Goal: Transaction & Acquisition: Purchase product/service

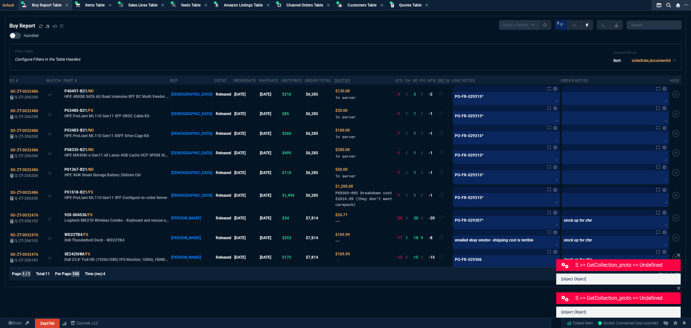
select select "8: NEPT"
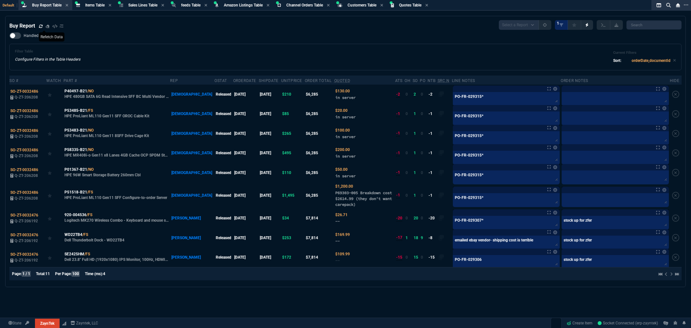
click at [39, 26] on icon at bounding box center [41, 26] width 4 height 4
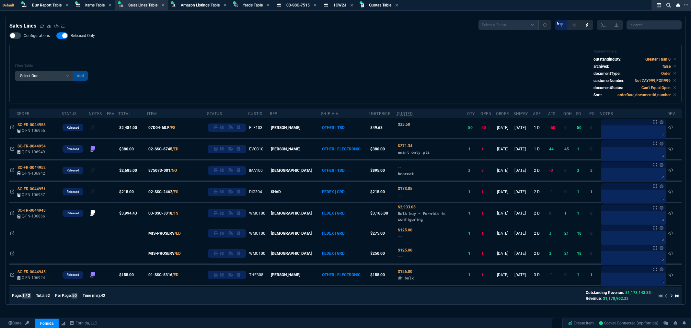
select select "8: NEPT"
select select
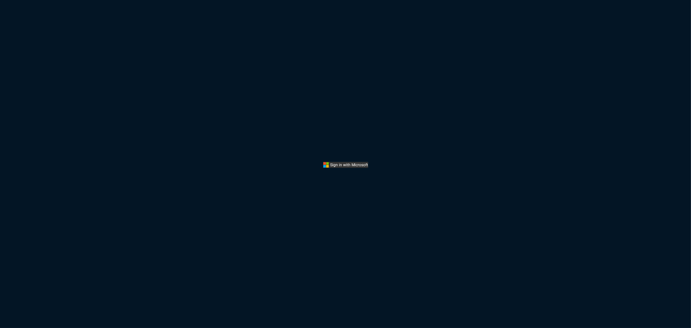
click at [364, 91] on div "Sign in with Microsoft" at bounding box center [345, 164] width 691 height 328
click at [345, 166] on button "Sign In" at bounding box center [345, 165] width 45 height 6
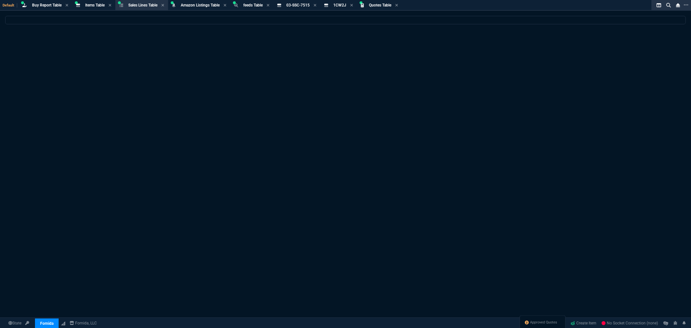
select select "8: NEPT"
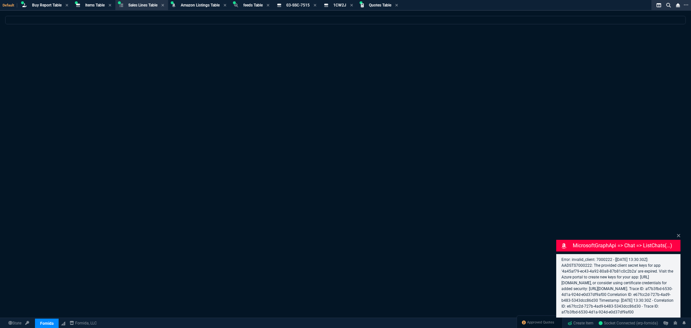
select select
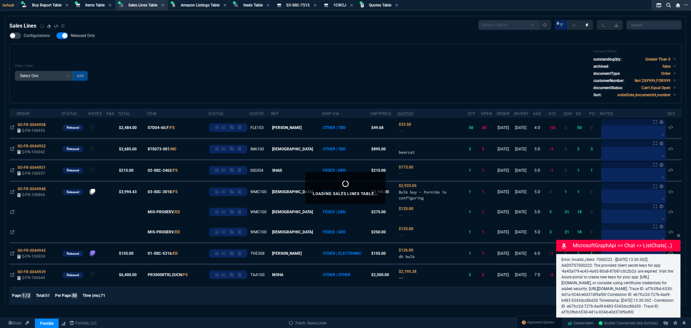
click at [290, 58] on div "Filter Table Select One Add Filter () Age () ATS () Cond (itemVariantCode) Cust…" at bounding box center [345, 73] width 661 height 49
click at [86, 5] on span "Items Table" at bounding box center [94, 5] width 19 height 5
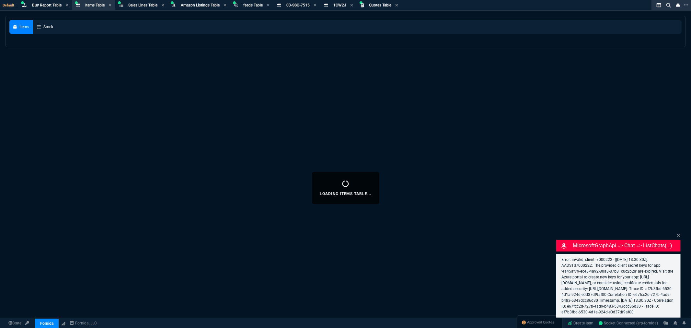
select select
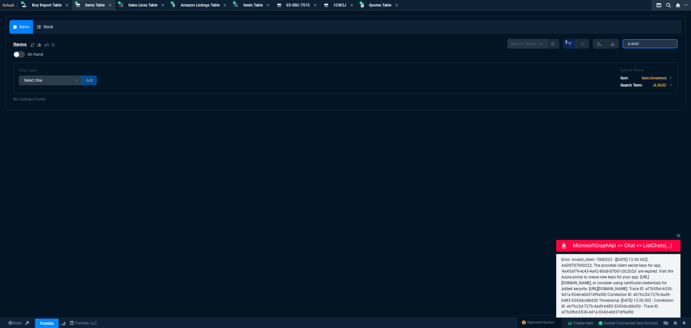
drag, startPoint x: 630, startPoint y: 45, endPoint x: 598, endPoint y: 44, distance: 32.4
click at [598, 44] on div "Select a Report NEW QUERY 2 JL563C" at bounding box center [592, 44] width 170 height 10
paste input "02-SSC-6447"
type input "02-SSC-6447"
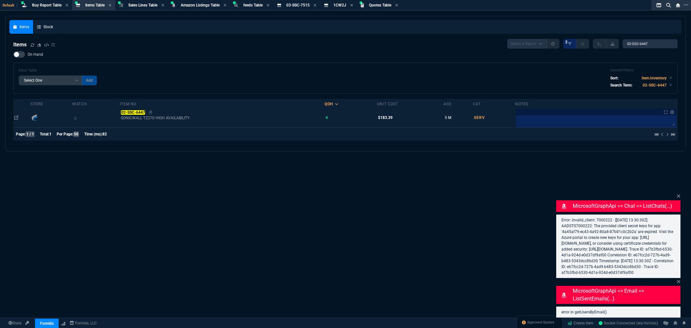
click at [133, 113] on mark "02-SSC-6447" at bounding box center [133, 112] width 24 height 5
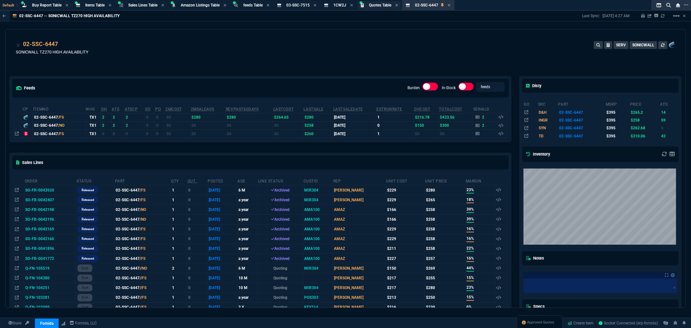
click at [380, 6] on span "Quotes Table" at bounding box center [380, 5] width 22 height 5
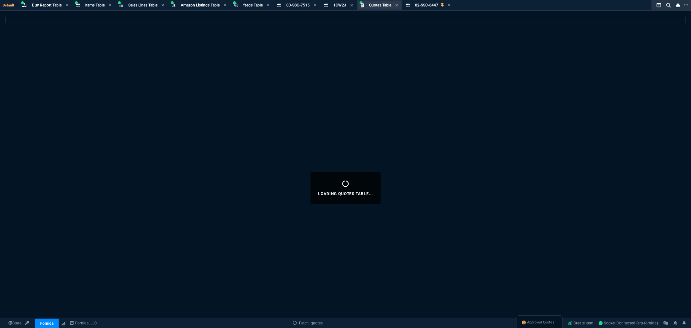
select select
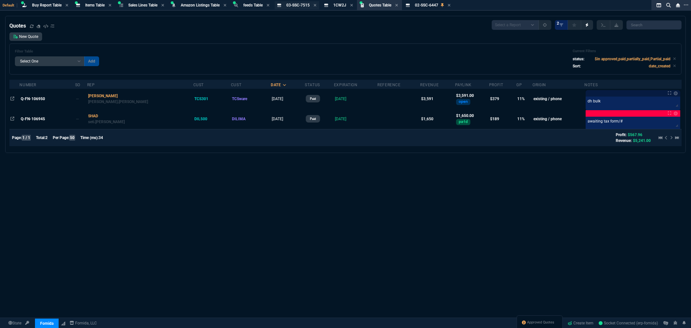
click at [303, 7] on span "03-SSC-7515" at bounding box center [297, 5] width 23 height 5
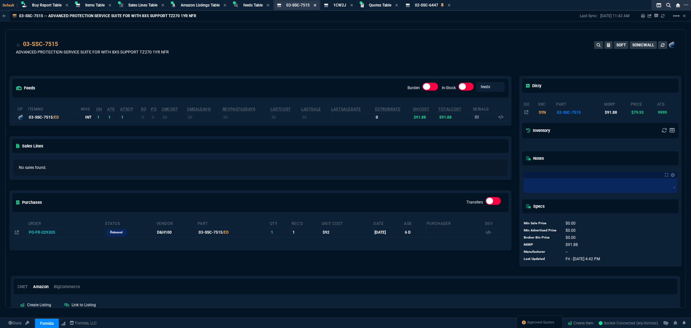
click at [316, 6] on icon at bounding box center [314, 5] width 3 height 4
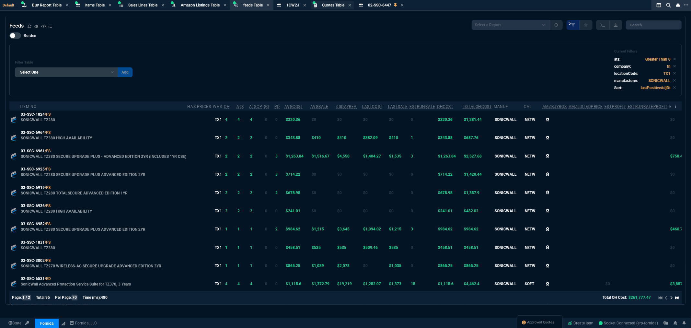
click at [335, 4] on span "Quotes Table" at bounding box center [333, 5] width 22 height 5
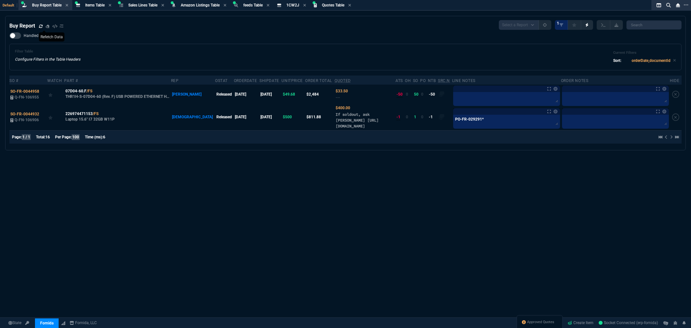
click at [41, 26] on icon at bounding box center [41, 26] width 4 height 4
click at [535, 322] on span "Approved Quotes" at bounding box center [540, 322] width 27 height 5
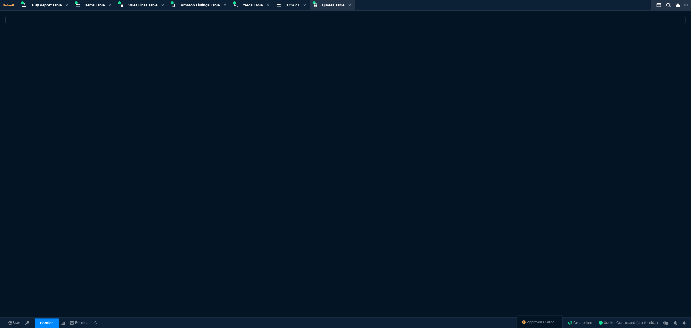
select select
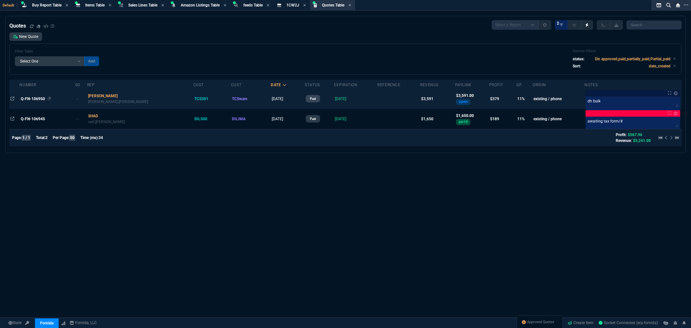
click at [30, 96] on span "Q-FN-106950" at bounding box center [33, 98] width 24 height 5
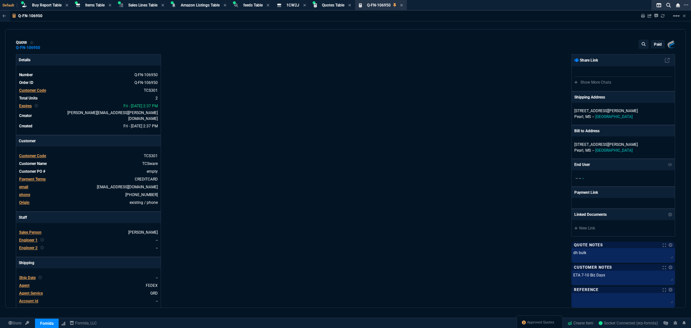
type input "15"
type input "508"
type input "23"
type input "39"
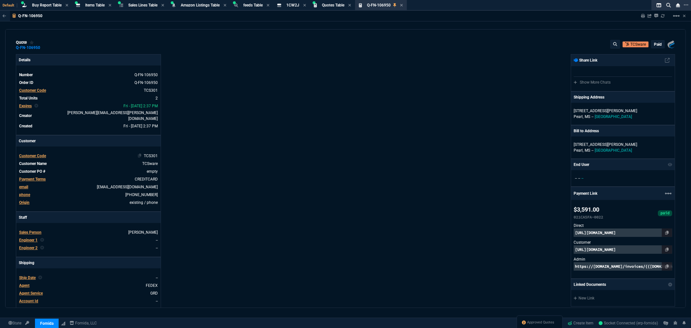
type input "4964.65"
type input "215"
type input "31"
type input "23"
click at [403, 4] on icon at bounding box center [401, 5] width 3 height 4
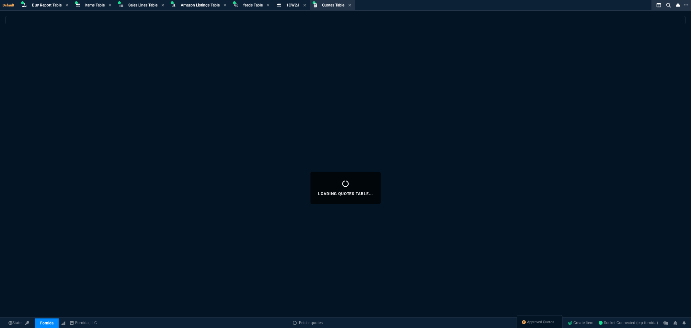
select select
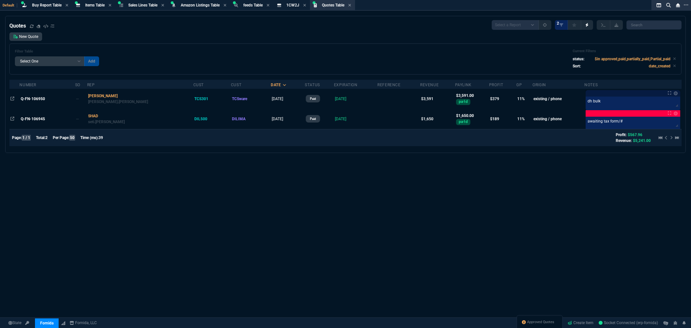
click at [328, 5] on span "Quotes Table" at bounding box center [333, 5] width 22 height 5
click at [26, 36] on link "New Quote" at bounding box center [25, 36] width 33 height 8
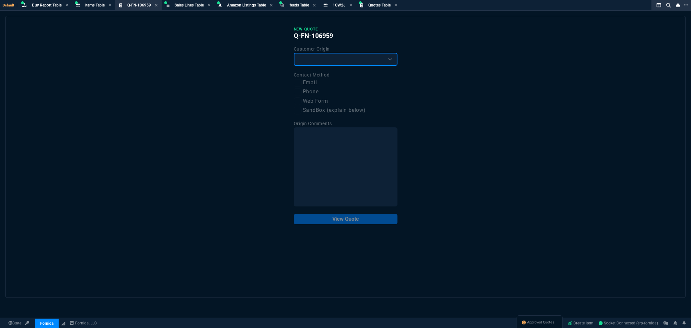
click at [358, 56] on select "Existing Customer Amazon Lead (first order) Website Lead (first order) Called (…" at bounding box center [346, 59] width 104 height 13
select select "existing"
click at [294, 53] on select "Existing Customer Amazon Lead (first order) Website Lead (first order) Called (…" at bounding box center [346, 59] width 104 height 13
click at [305, 83] on label "Email" at bounding box center [346, 83] width 104 height 8
click at [301, 83] on input "Email" at bounding box center [298, 83] width 8 height 8
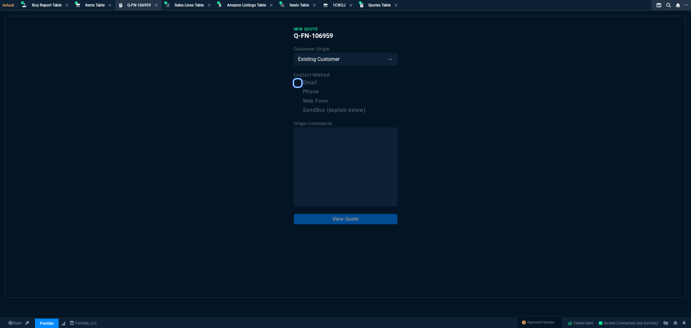
checkbox input "true"
click at [345, 220] on button "View Quote" at bounding box center [346, 219] width 104 height 10
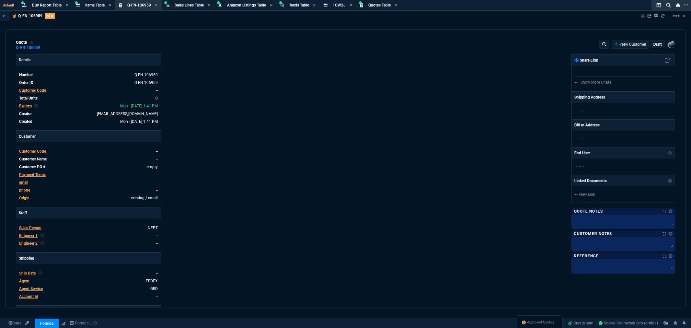
click at [39, 90] on span "Customer Code" at bounding box center [32, 90] width 27 height 5
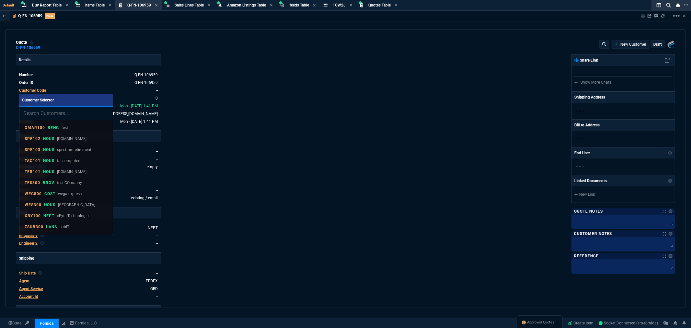
click at [59, 114] on input "search" at bounding box center [65, 113] width 93 height 13
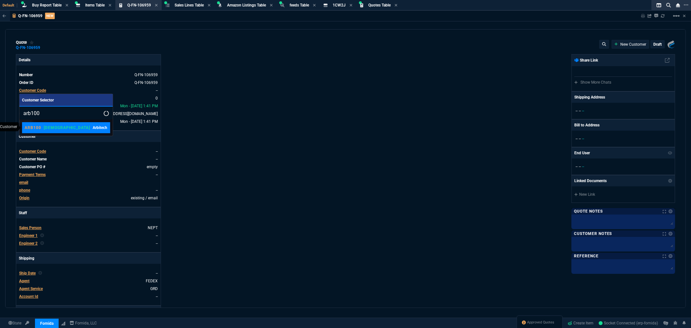
type input "arb100"
click at [93, 125] on p "Arbitech" at bounding box center [100, 128] width 15 height 6
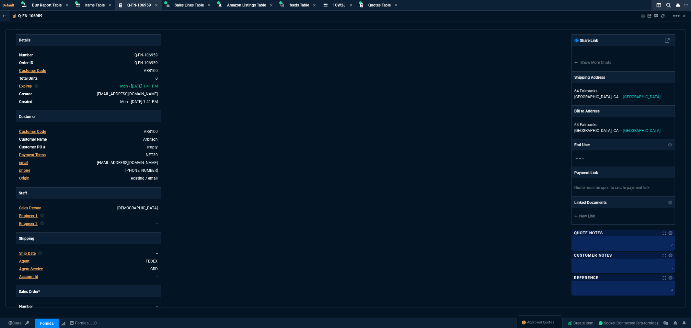
scroll to position [36, 0]
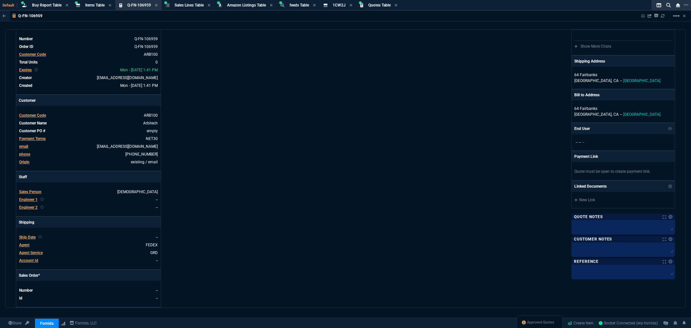
click at [37, 192] on span "Sales Person" at bounding box center [30, 191] width 22 height 5
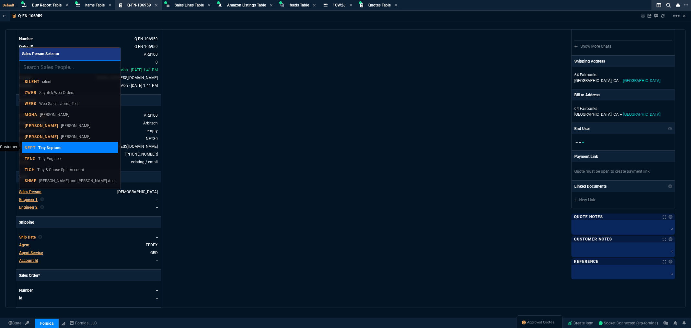
click at [48, 149] on p "Tiny Neptune" at bounding box center [49, 148] width 23 height 6
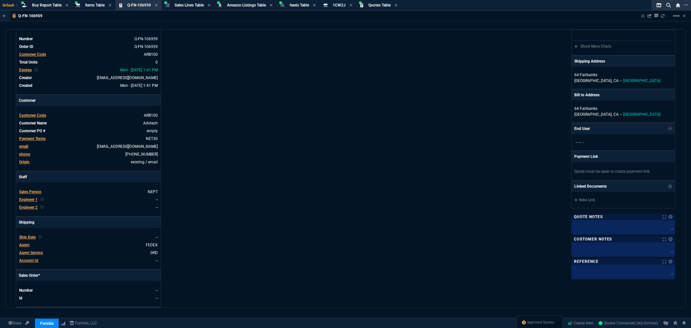
click at [222, 180] on div "Details Number Q-FN-106959 Order ID Q-FN-106959 Customer Code ARB100 Total Unit…" at bounding box center [181, 185] width 330 height 334
click at [155, 130] on link "empty" at bounding box center [151, 131] width 12 height 6
paste link
click at [264, 143] on div "Details Number Q-FN-106959 Order ID Q-FN-106959 Customer Code ARB100 Total Unit…" at bounding box center [181, 185] width 330 height 334
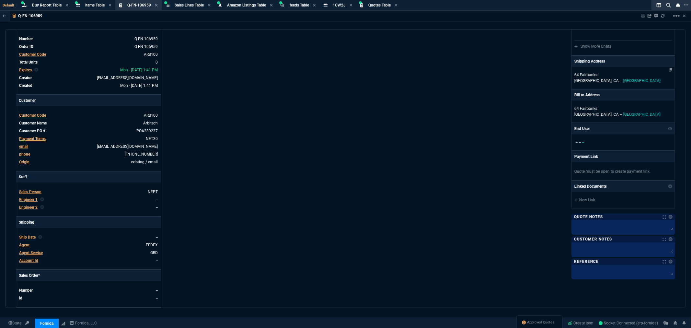
click at [586, 78] on p "[GEOGRAPHIC_DATA], [GEOGRAPHIC_DATA] -- [GEOGRAPHIC_DATA]" at bounding box center [623, 81] width 98 height 6
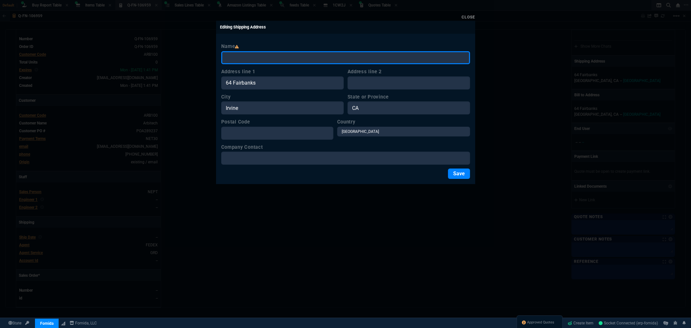
click at [257, 60] on input "Name" at bounding box center [345, 57] width 249 height 13
paste input "Arbitech, LLC"
type input "Arbitech, LLC"
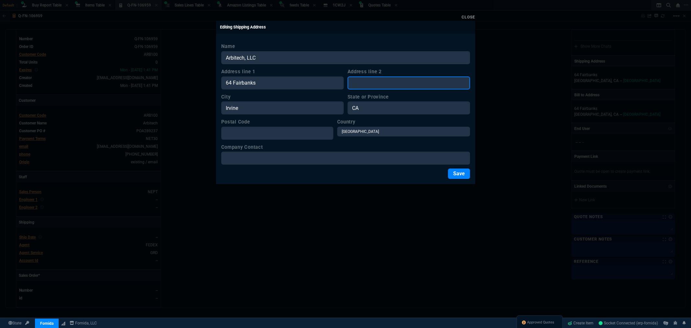
click at [377, 85] on input "Address line 2" at bounding box center [408, 82] width 122 height 13
paste input "PO# W129024918225083"
type input "PO# W129024918225083"
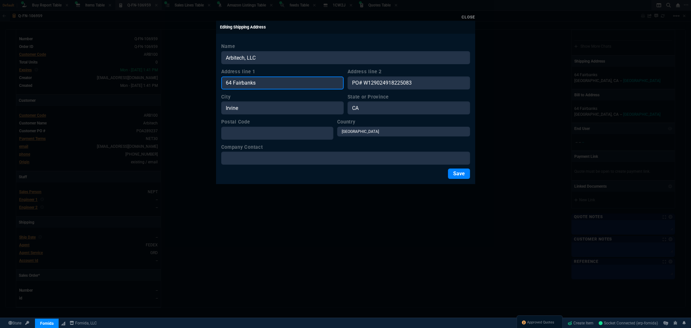
drag, startPoint x: 269, startPoint y: 82, endPoint x: 188, endPoint y: 83, distance: 81.3
click at [188, 83] on div "Close Editing Shipping Address Name Arbitech, LLC Address line 1 64 Fairbanks A…" at bounding box center [345, 164] width 691 height 328
paste input "[STREET_ADDRESS]"
type input "[STREET_ADDRESS]"
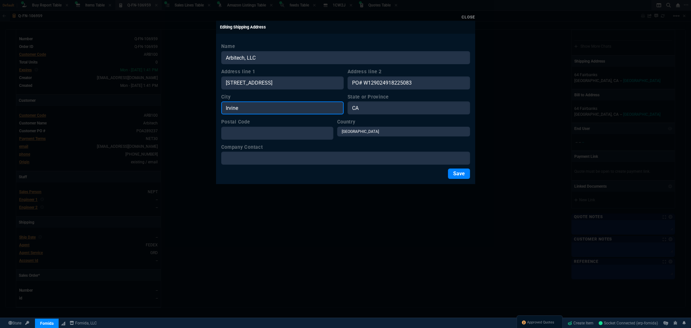
drag, startPoint x: 220, startPoint y: 111, endPoint x: 210, endPoint y: 111, distance: 10.4
click at [210, 111] on div "Close Editing Shipping Address Name Arbitech, LLC Address line [GEOGRAPHIC_DATA…" at bounding box center [345, 164] width 691 height 328
paste input "[PERSON_NAME]"
type input "[PERSON_NAME]"
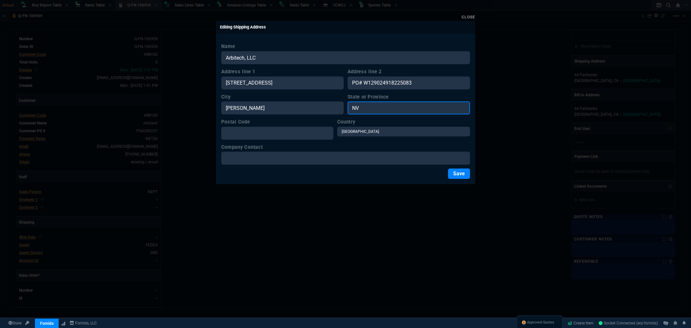
type input "NV"
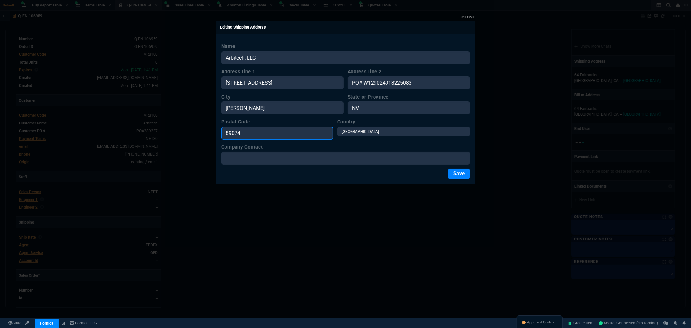
type input "89074"
click at [453, 176] on button "Save" at bounding box center [459, 173] width 22 height 10
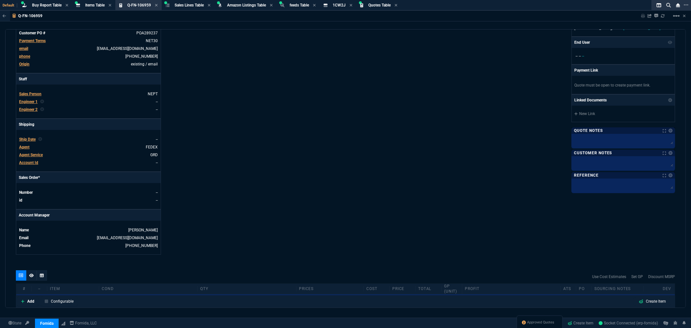
scroll to position [144, 0]
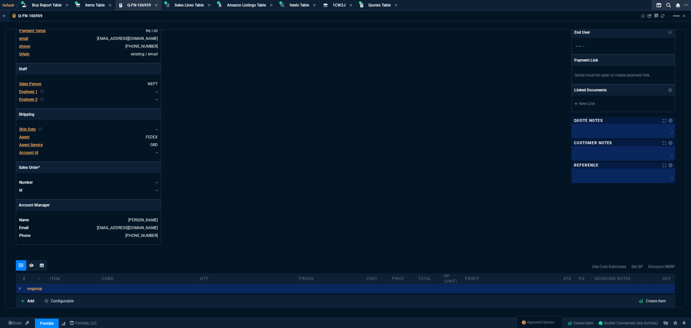
click at [26, 137] on span "Agent" at bounding box center [24, 137] width 10 height 5
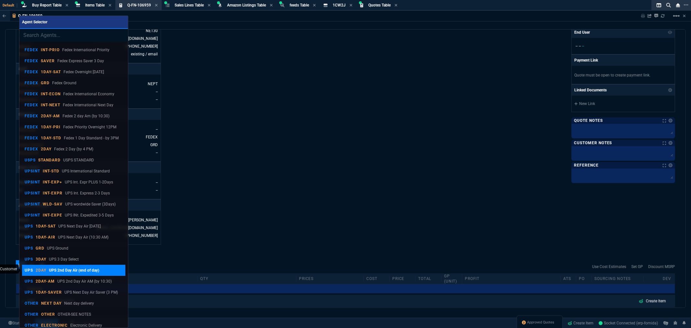
click at [55, 270] on p "UPS 2nd Day Air (end of day)" at bounding box center [74, 270] width 50 height 6
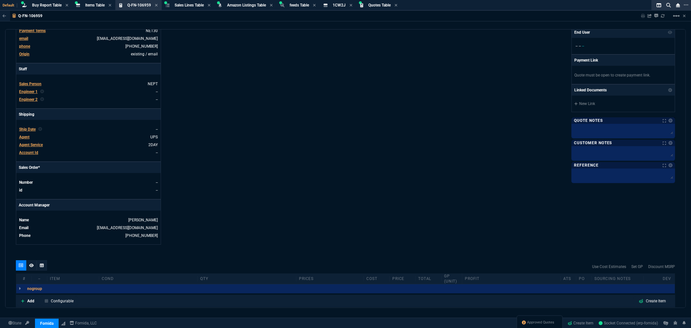
drag, startPoint x: 26, startPoint y: 153, endPoint x: 376, endPoint y: 47, distance: 365.4
click at [26, 153] on span "Account Id" at bounding box center [28, 152] width 19 height 5
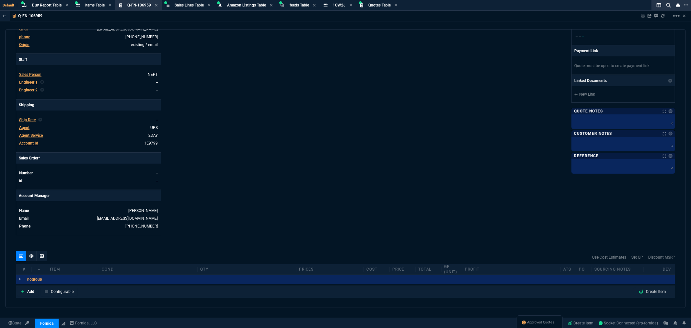
scroll to position [234, 0]
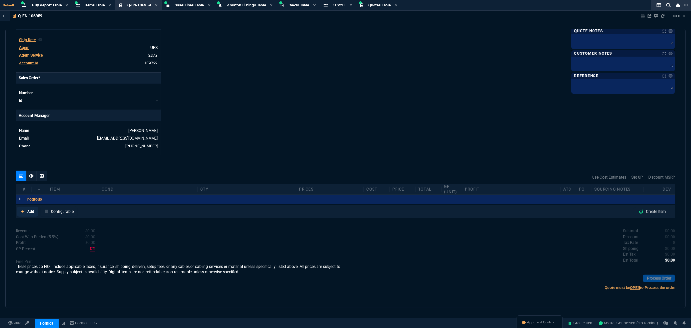
click at [28, 211] on p "Add" at bounding box center [30, 211] width 7 height 6
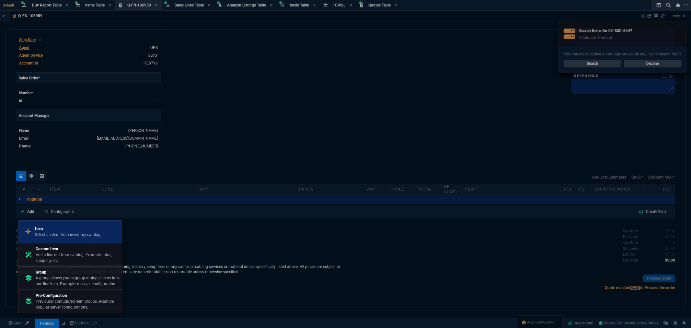
click at [58, 230] on p "Item" at bounding box center [67, 229] width 65 height 6
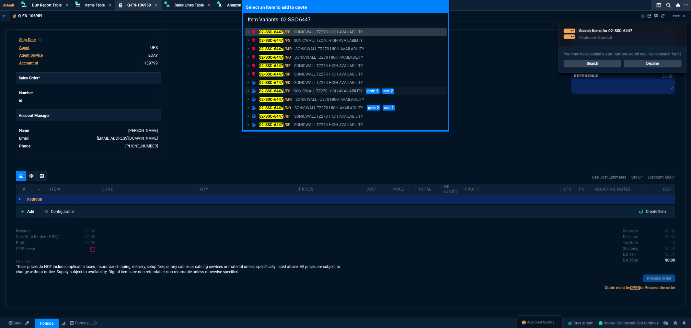
type input "Item Variants: 02-SSC-6447"
click at [313, 91] on p "SONICWALL TZ270 HIGH AVAILABILITY" at bounding box center [328, 91] width 69 height 6
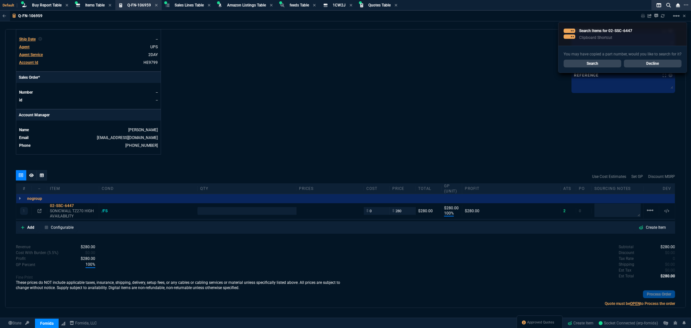
type input "100"
type input "280"
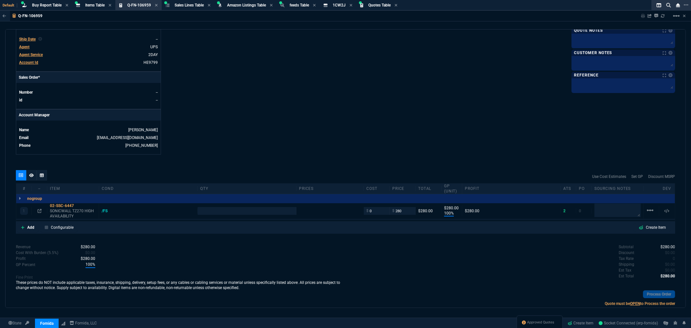
type input "395"
type input "29"
click at [234, 210] on input "number" at bounding box center [246, 210] width 93 height 7
type input "2"
click at [38, 210] on icon at bounding box center [40, 211] width 4 height 4
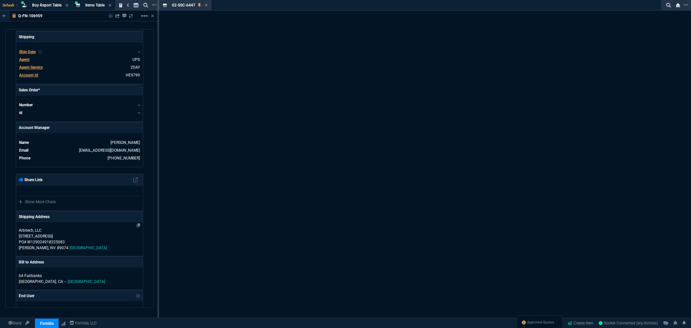
scroll to position [243, 0]
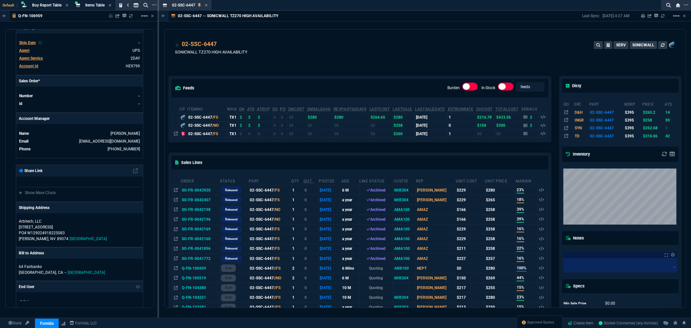
click at [472, 85] on label at bounding box center [470, 87] width 16 height 8
click at [0, 0] on input "checkbox" at bounding box center [0, 0] width 0 height 0
click at [465, 88] on label at bounding box center [470, 87] width 16 height 8
click at [0, 0] on input "checkbox" at bounding box center [0, 0] width 0 height 0
click at [207, 4] on icon at bounding box center [206, 5] width 3 height 4
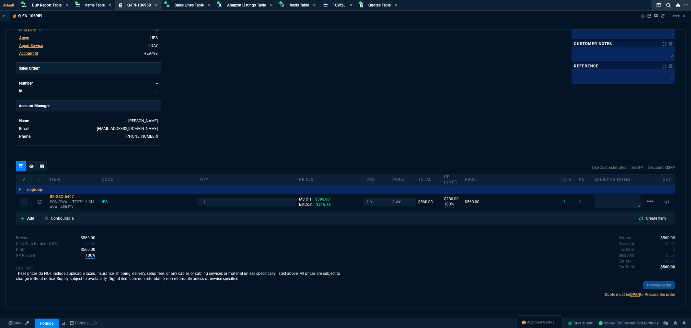
scroll to position [234, 0]
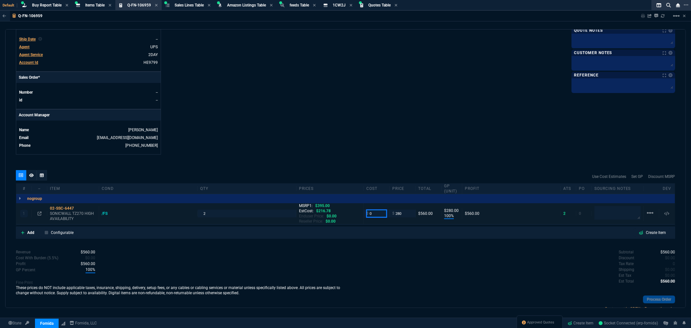
drag, startPoint x: 380, startPoint y: 213, endPoint x: 351, endPoint y: 214, distance: 29.5
click at [351, 214] on div "1 02-SSC-6447 SONICWALL TZ270 HIGH AVAILABILITY /FS 2 MSRP1: $395.00 EstCost: $…" at bounding box center [345, 213] width 658 height 21
type input "217"
type input "23"
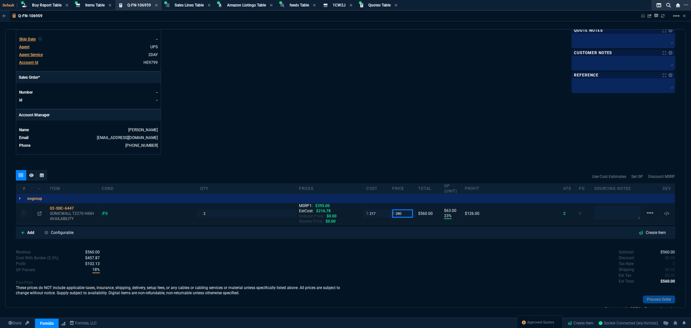
type input "63"
type input "248.85"
type input "13"
type input "32"
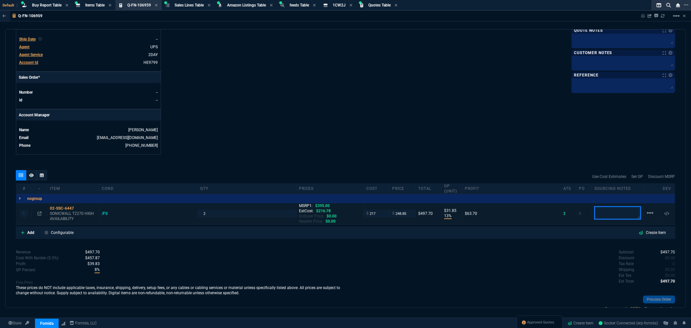
type input "37"
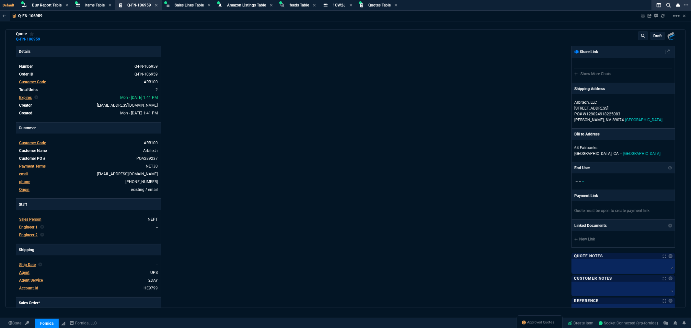
scroll to position [0, 0]
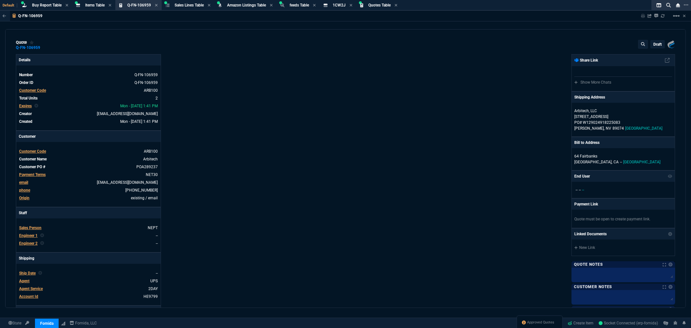
click at [653, 44] on p "draft" at bounding box center [657, 44] width 8 height 5
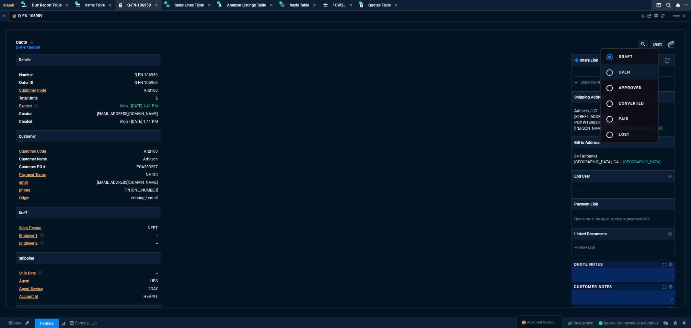
click at [614, 71] on div "radio_button_unchecked" at bounding box center [611, 73] width 13 height 8
type input "13"
type input "32"
type input "37"
click at [369, 90] on div at bounding box center [345, 164] width 691 height 328
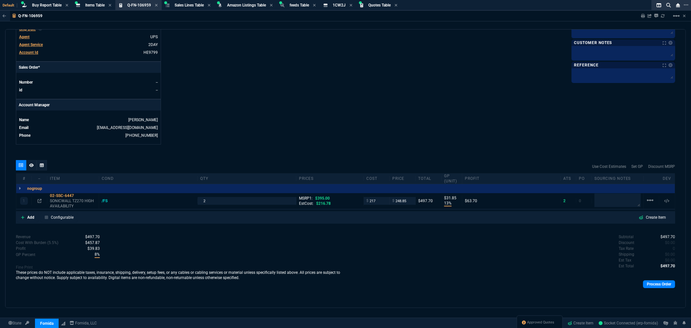
scroll to position [244, 0]
click at [654, 285] on link "Process Order" at bounding box center [659, 284] width 32 height 8
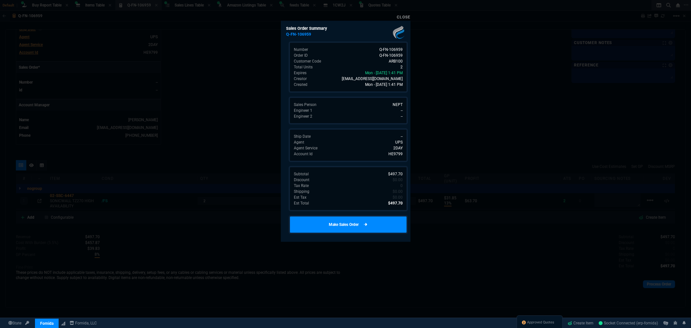
click at [345, 223] on link "Make Sales Order" at bounding box center [347, 224] width 119 height 19
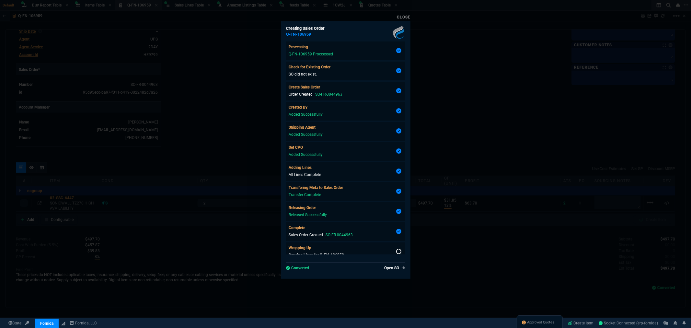
scroll to position [234, 0]
type input "13"
type input "32"
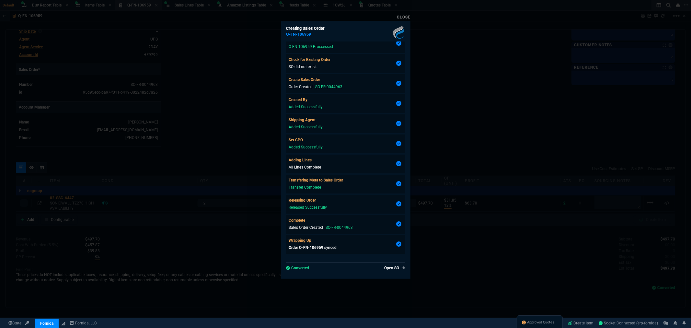
type input "395"
type input "37"
